Goal: Information Seeking & Learning: Learn about a topic

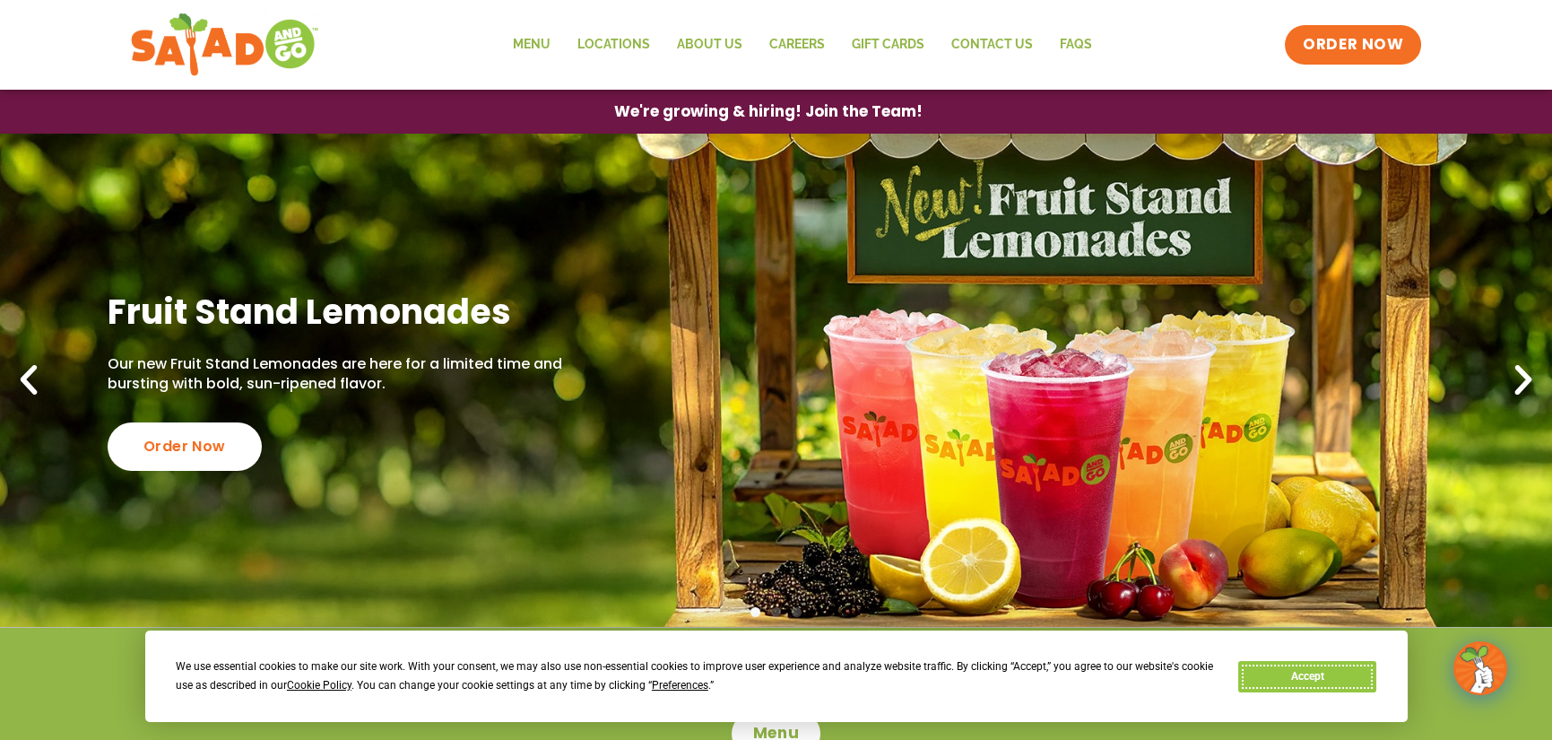
click at [1345, 682] on button "Accept" at bounding box center [1307, 676] width 138 height 31
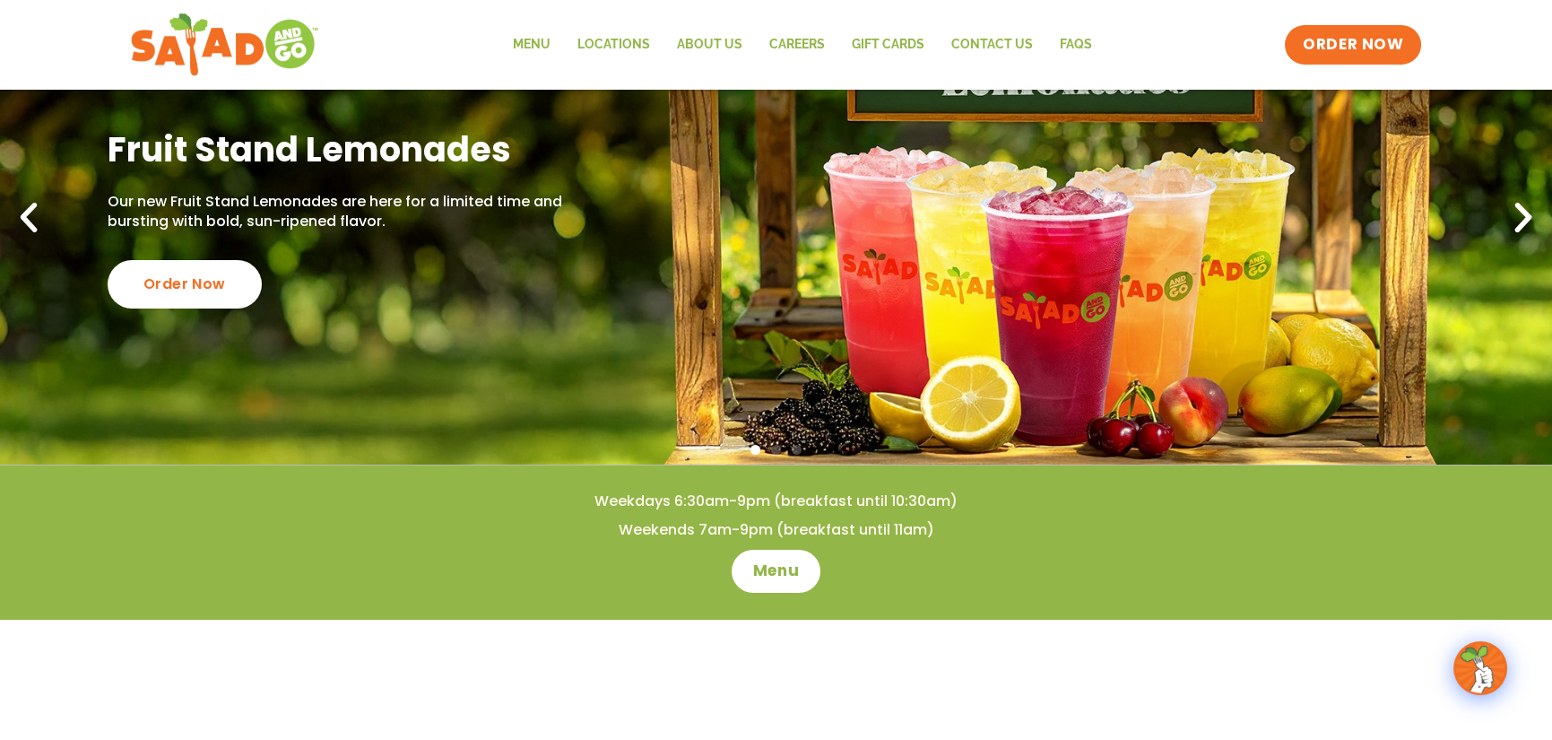
scroll to position [179, 0]
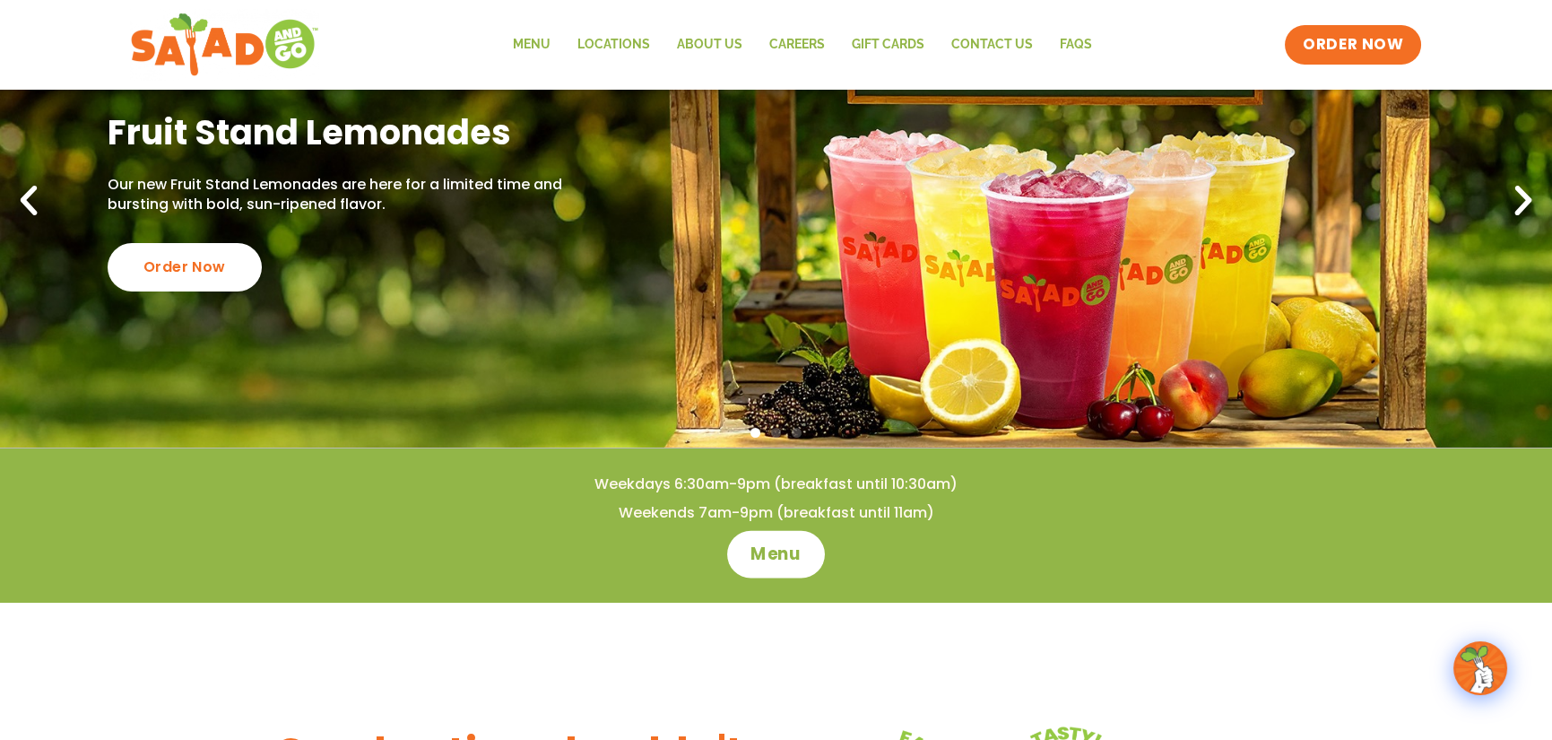
click at [777, 563] on span "Menu" at bounding box center [776, 553] width 51 height 23
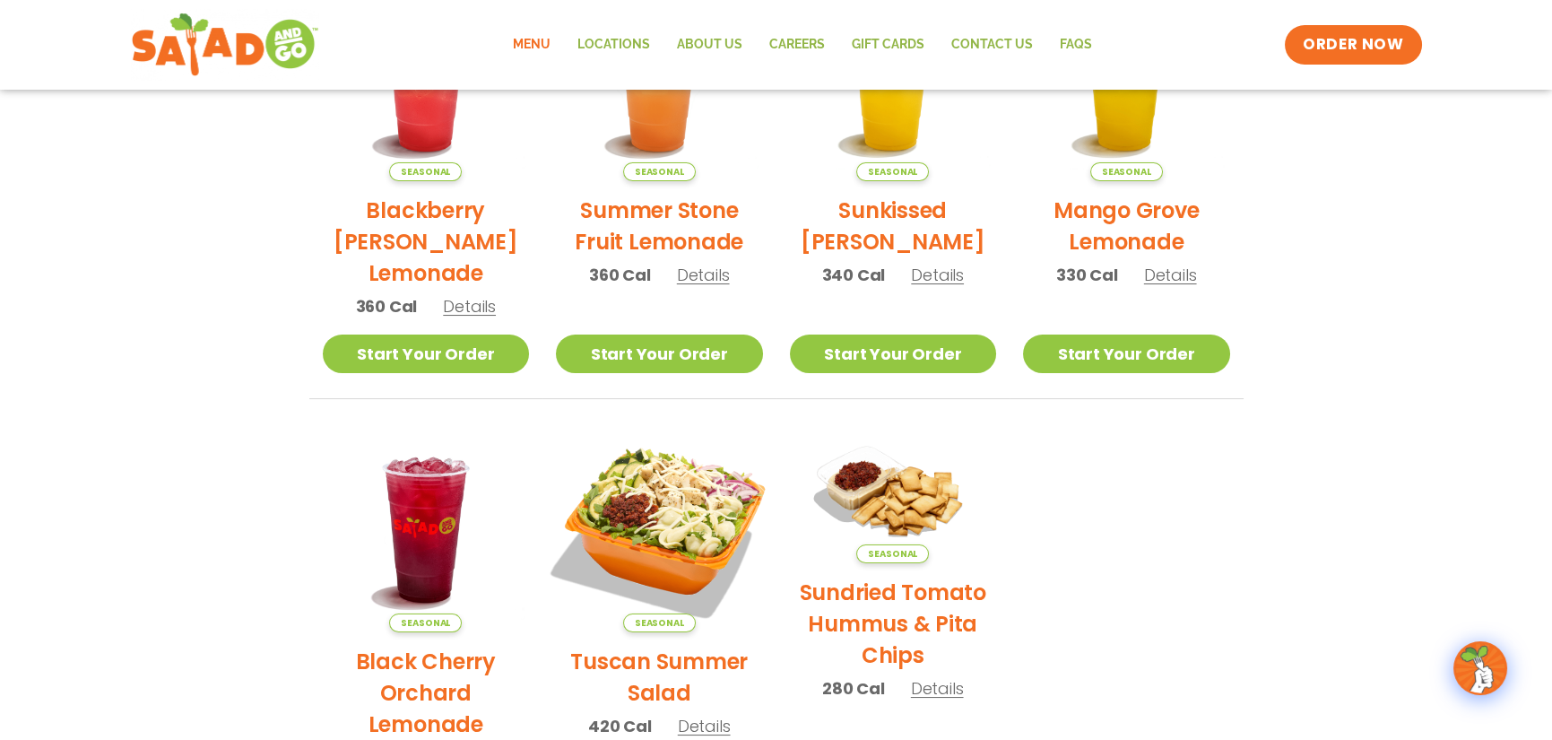
scroll to position [538, 0]
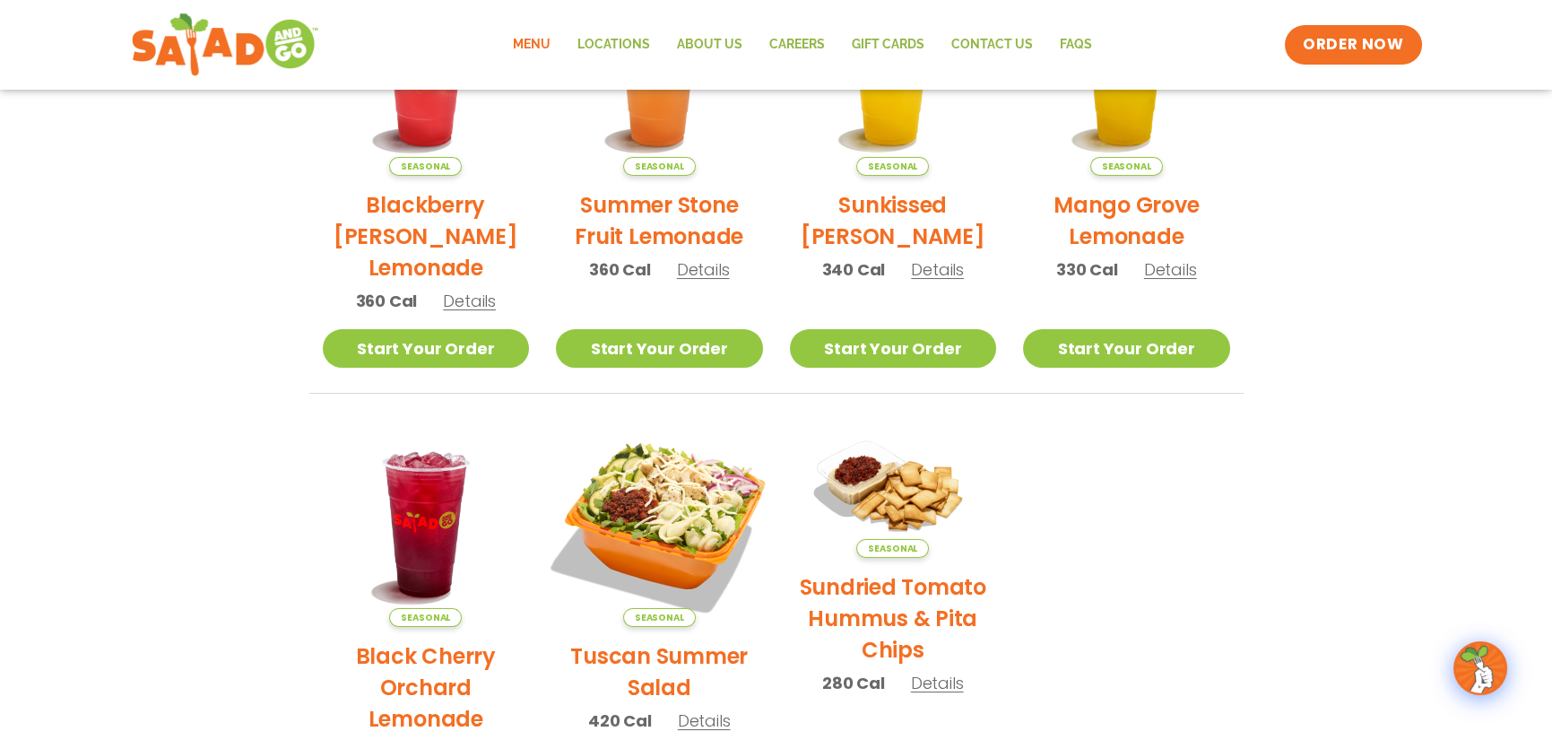
click at [651, 510] on img at bounding box center [659, 523] width 243 height 243
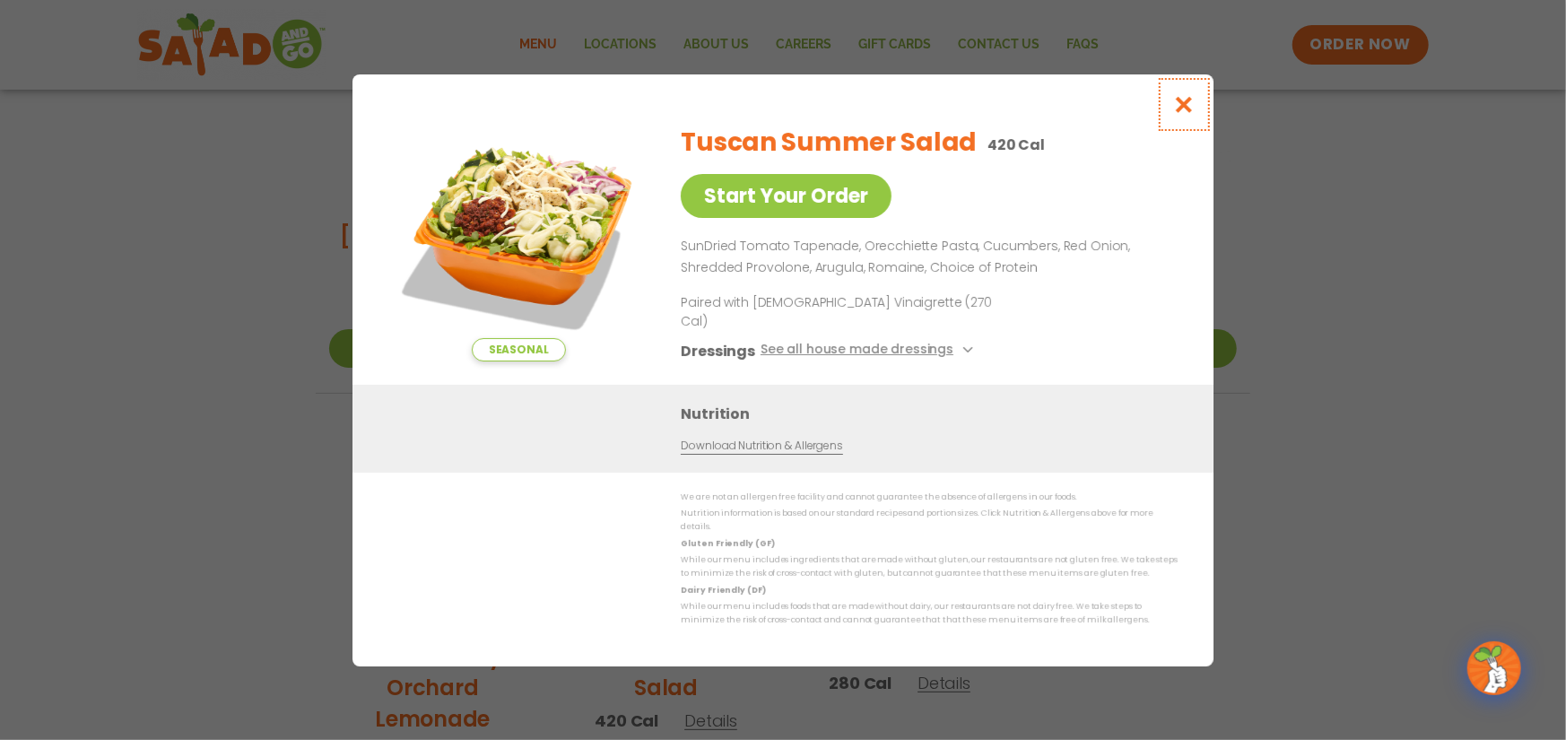
click at [1184, 114] on icon "Close modal" at bounding box center [1184, 104] width 22 height 19
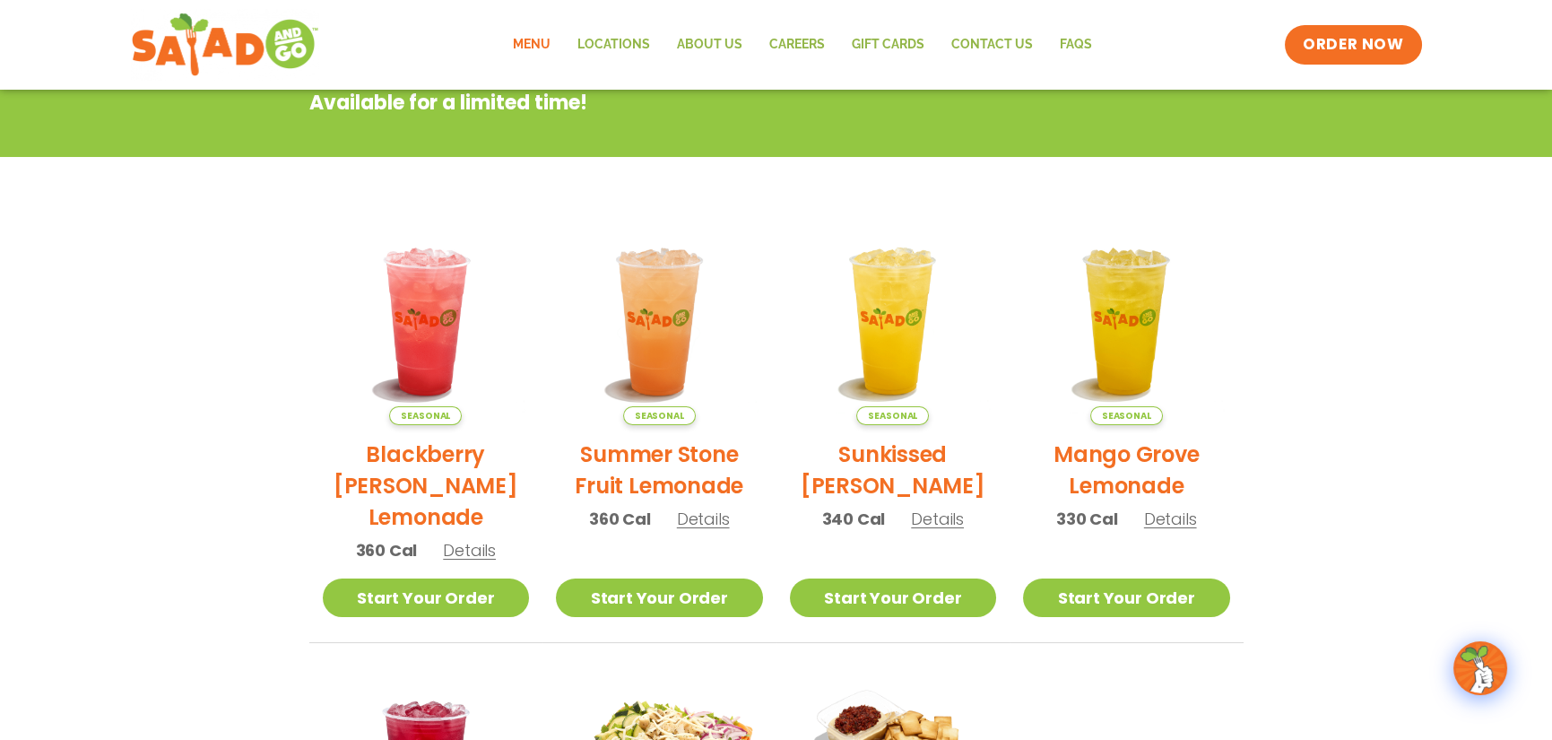
scroll to position [0, 0]
